Goal: Task Accomplishment & Management: Manage account settings

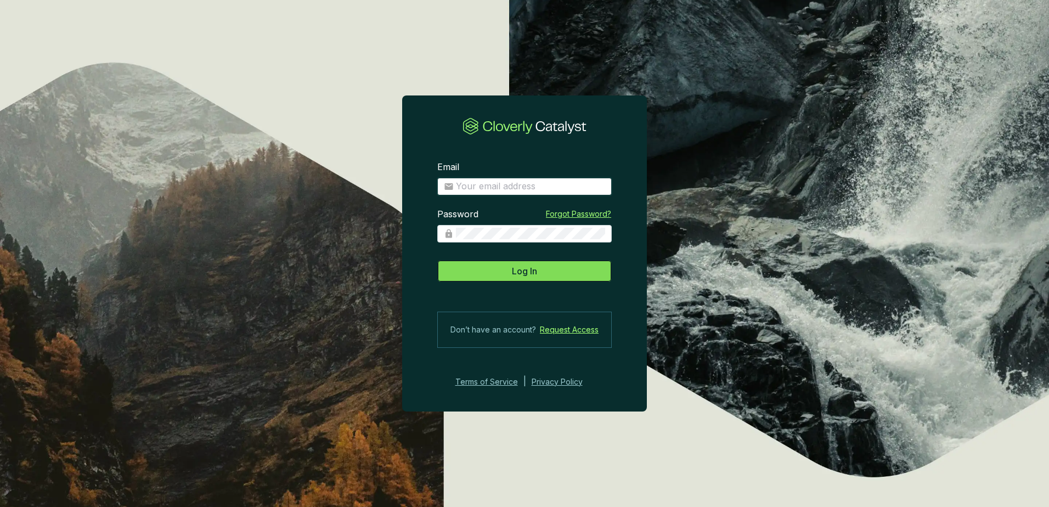
type input "[EMAIL_ADDRESS][DOMAIN_NAME]"
click at [543, 281] on button "Log In" at bounding box center [524, 271] width 174 height 22
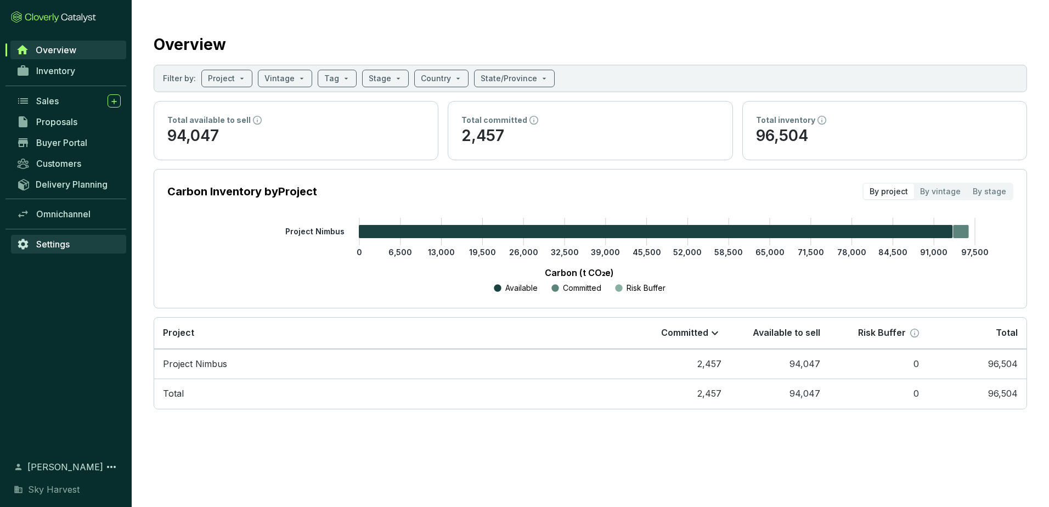
click at [66, 252] on link "Settings" at bounding box center [68, 244] width 115 height 19
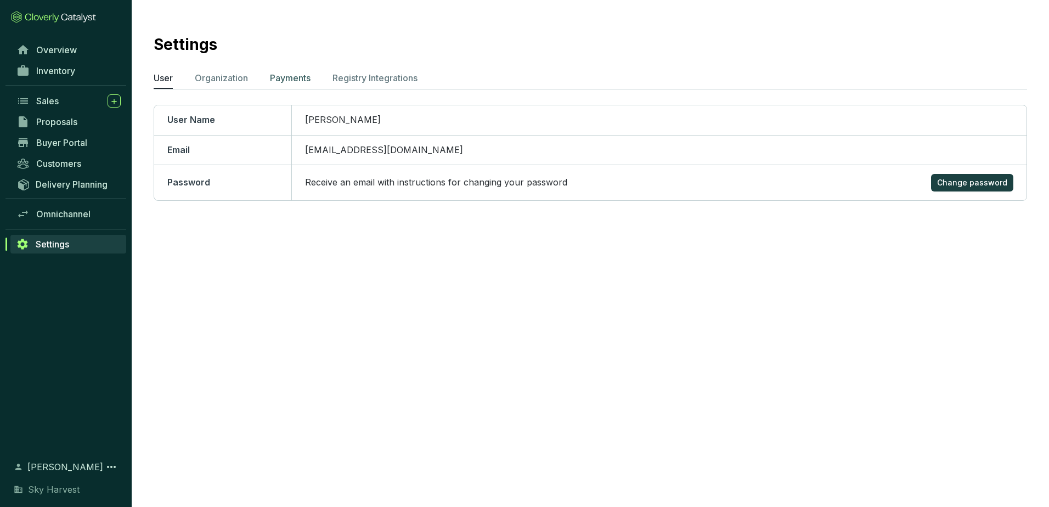
click at [294, 83] on p "Payments" at bounding box center [290, 77] width 41 height 13
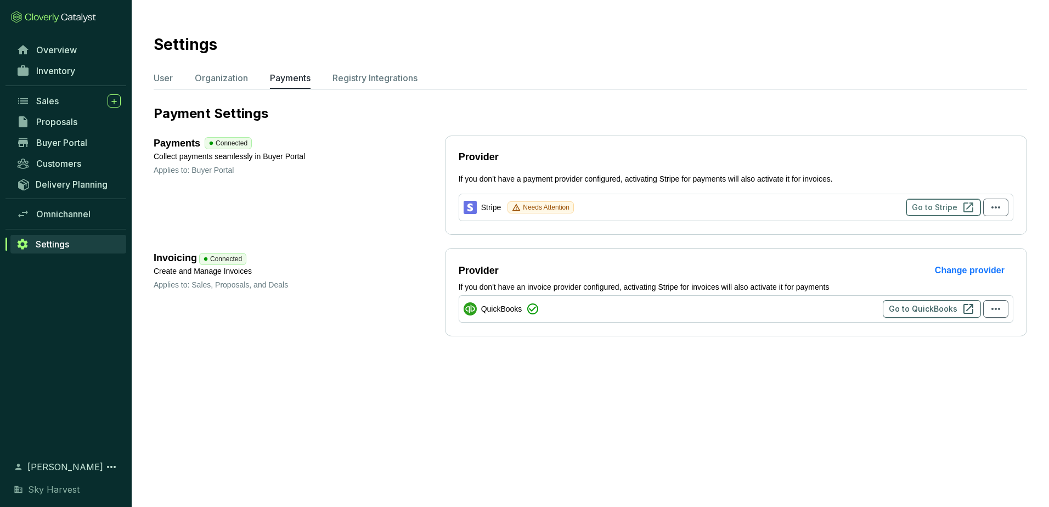
click at [940, 203] on span "Go to Stripe" at bounding box center [935, 207] width 46 height 11
